Goal: Information Seeking & Learning: Check status

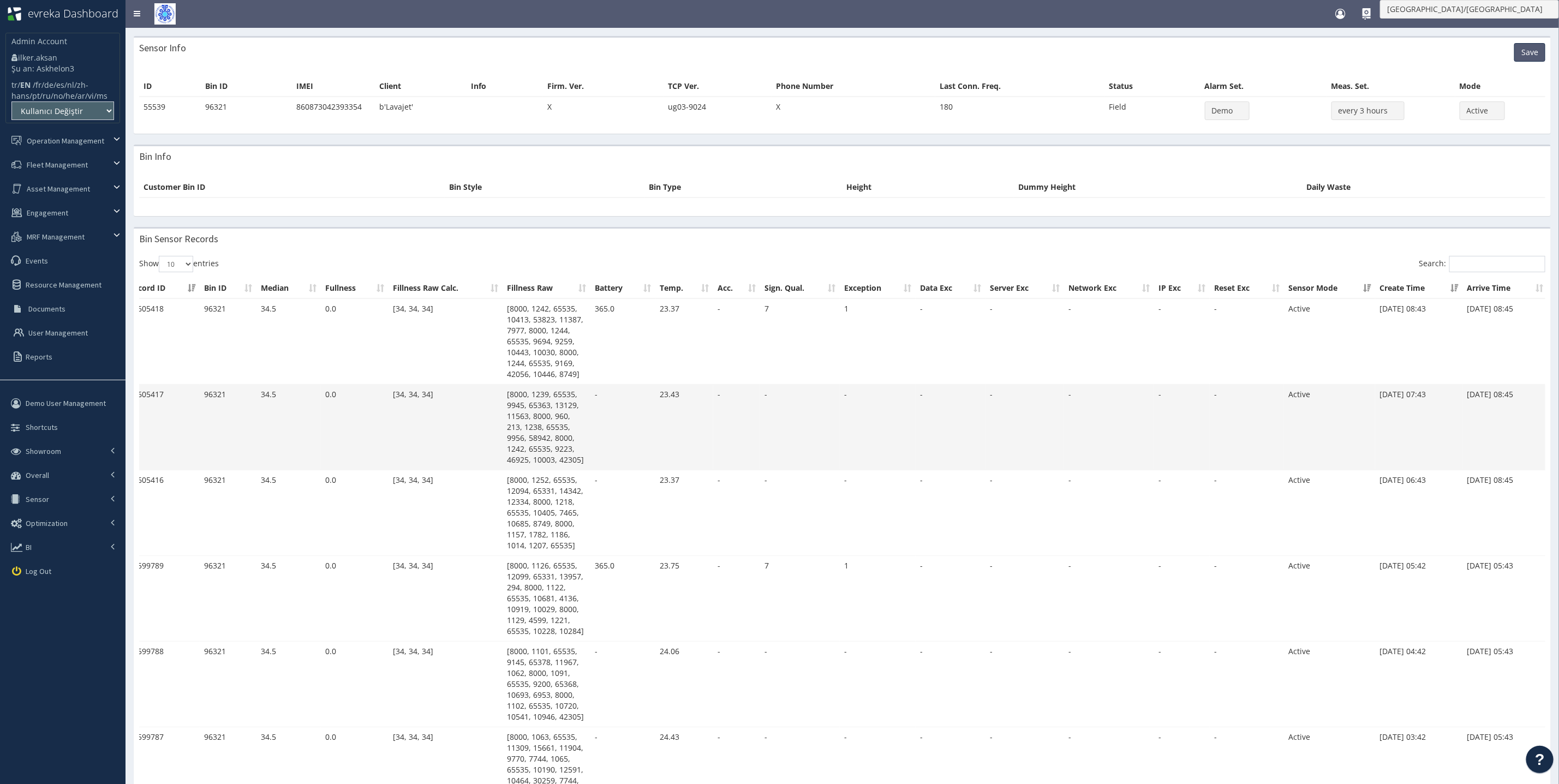
scroll to position [0, 97]
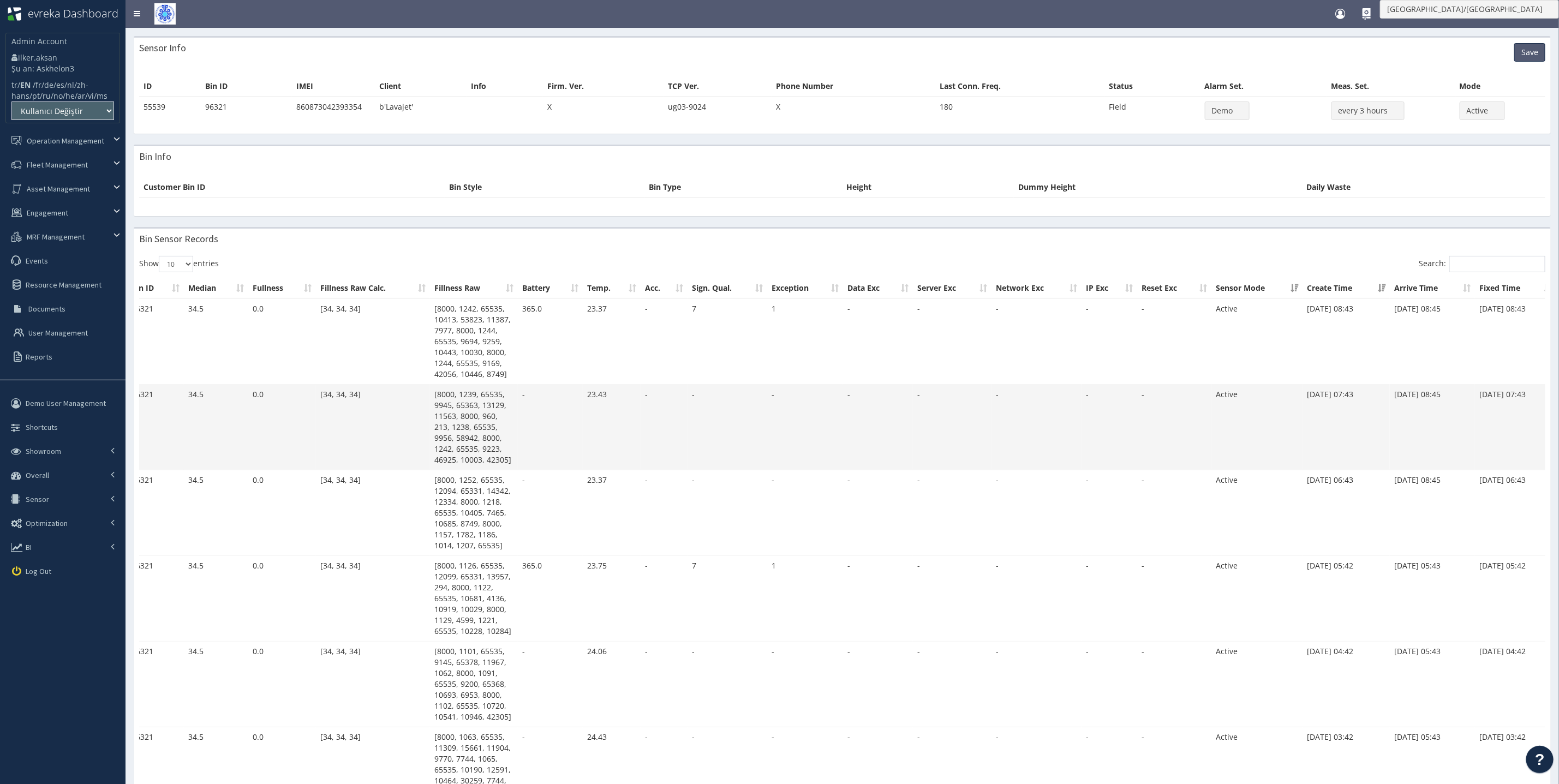
scroll to position [0, 97]
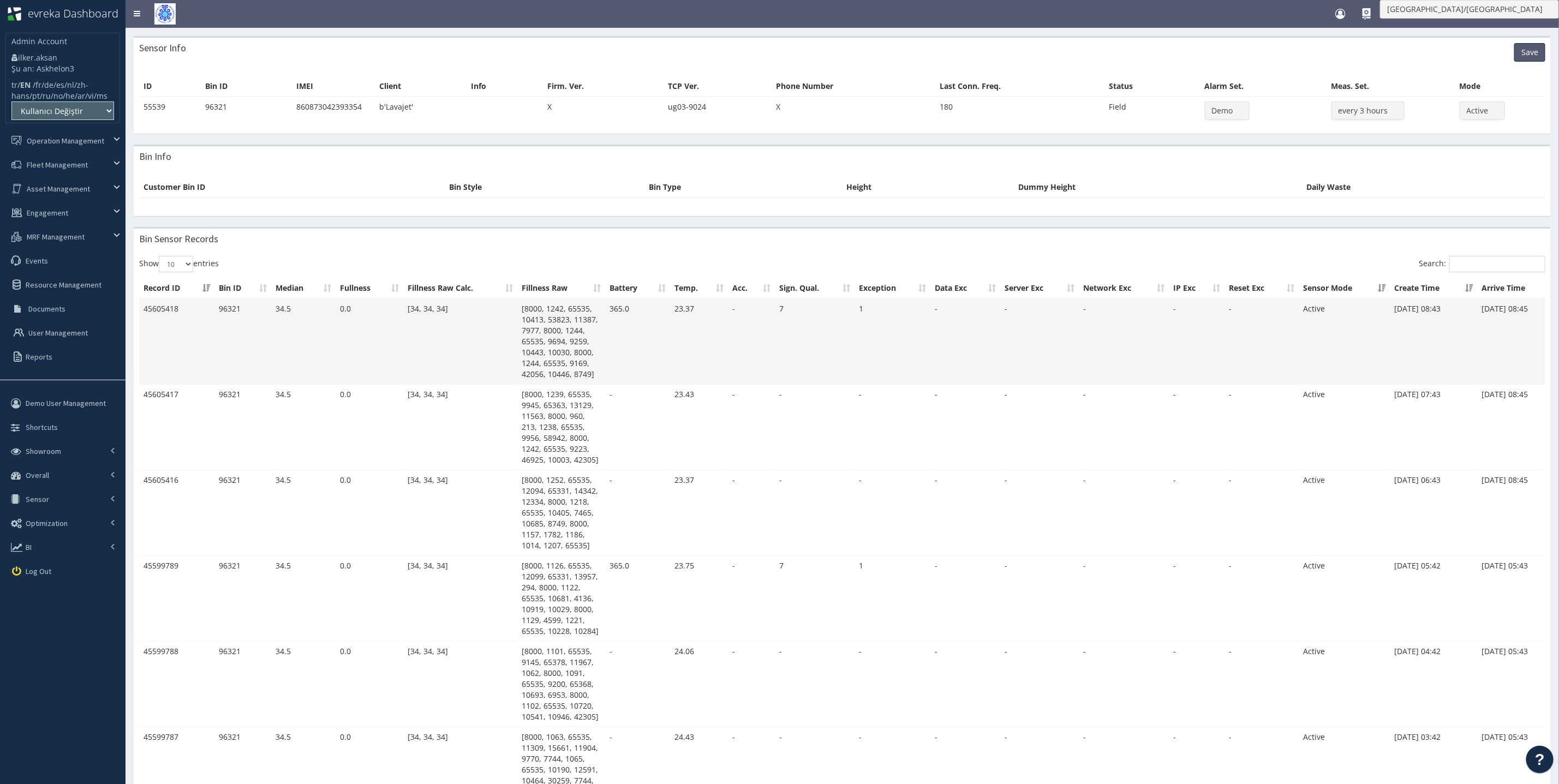
scroll to position [0, 97]
